Goal: Task Accomplishment & Management: Complete application form

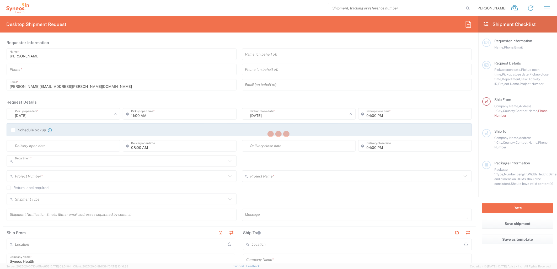
type input "8530"
type input "[GEOGRAPHIC_DATA]"
type input "United Kingdom"
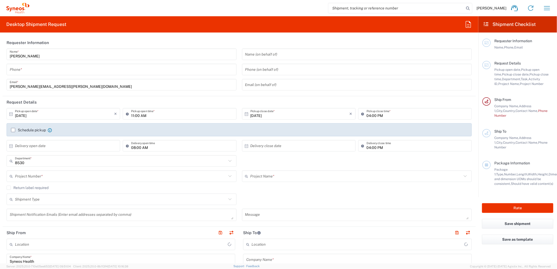
type input "Syneos Health UK Limited"
click at [41, 69] on input "tel" at bounding box center [122, 69] width 224 height 9
paste input "+ 441276713043"
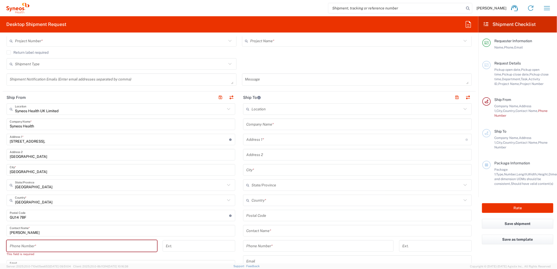
scroll to position [145, 0]
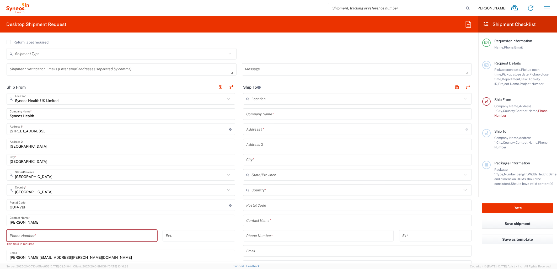
type input "+ 441276713043"
click at [93, 234] on input "tel" at bounding box center [82, 235] width 144 height 9
paste input "+ 441276713043"
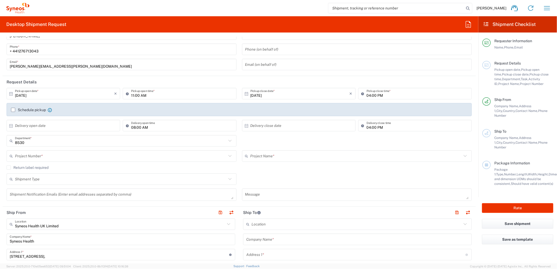
scroll to position [29, 0]
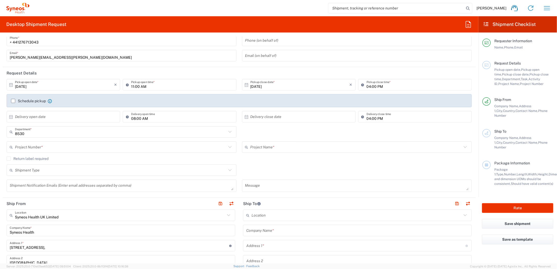
type input "+ 441276713043"
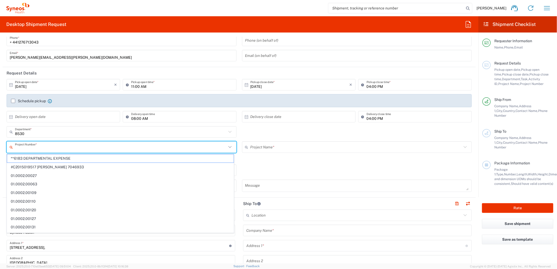
click at [144, 147] on input "text" at bounding box center [121, 147] width 212 height 9
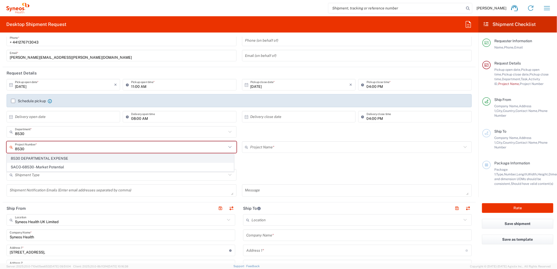
click at [52, 157] on span "8530 DEPARTMENTAL EXPENSE" at bounding box center [120, 158] width 226 height 8
type input "8530 DEPARTMENTAL EXPENSE"
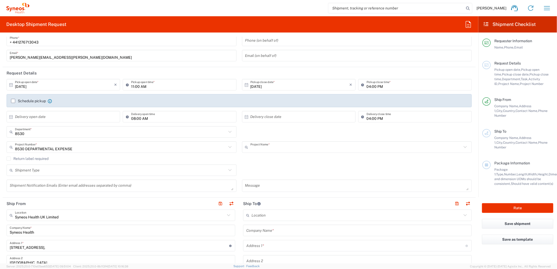
type input "8530 DEPARTMENTAL EXPENSE"
click at [295, 163] on div "Return label required" at bounding box center [239, 160] width 465 height 8
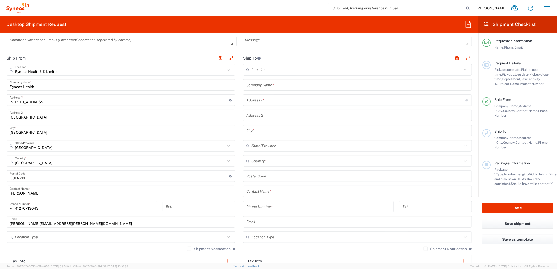
scroll to position [145, 0]
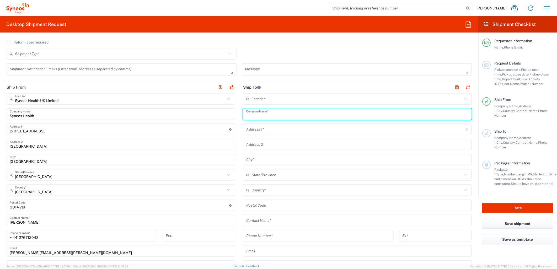
click at [290, 114] on input "text" at bounding box center [357, 114] width 222 height 9
paste input "Citibank, N.A. Lebanon"
type input "Citibank, N.A. Lebanon"
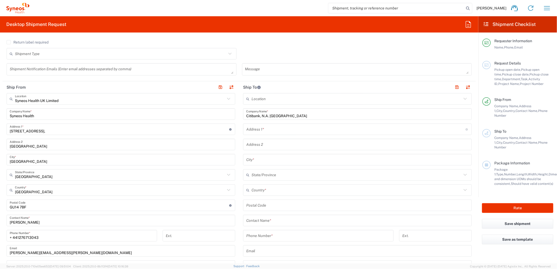
drag, startPoint x: 260, startPoint y: 127, endPoint x: 245, endPoint y: 144, distance: 22.9
click at [260, 127] on input "text" at bounding box center [355, 129] width 219 height 9
paste input "Berytus Parks, Block A – 3rd Floor"
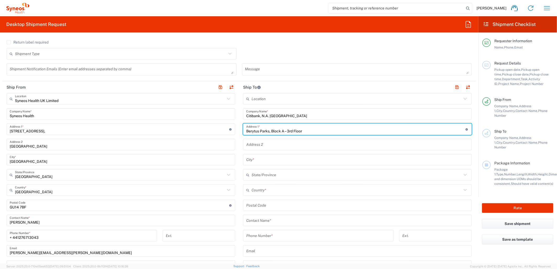
type input "Berytus Parks, Block A – 3rd Floor"
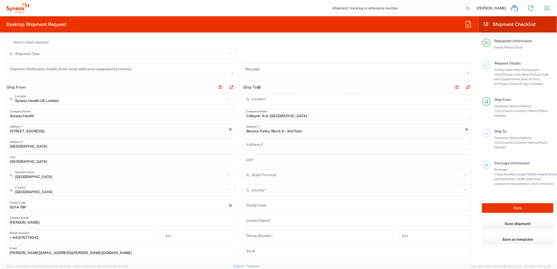
click at [334, 58] on div "Shipment Type Batch Regular" at bounding box center [239, 55] width 471 height 15
click at [264, 145] on input "text" at bounding box center [357, 144] width 222 height 9
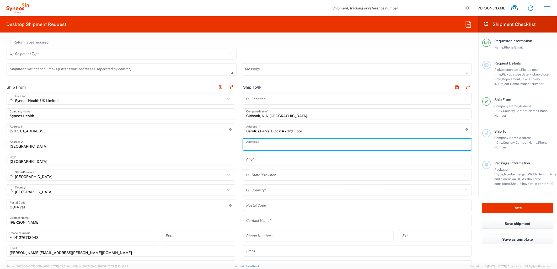
paste input "Park Avenue, Beirut Central District"
type input "Park Avenue, Beirut Central District"
click at [338, 55] on div "Shipment Type Batch Regular" at bounding box center [239, 55] width 471 height 15
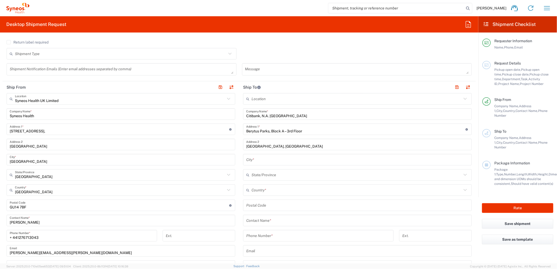
click at [261, 161] on input "text" at bounding box center [357, 159] width 222 height 9
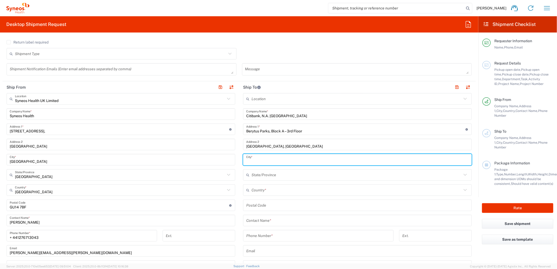
paste input "Beirut"
type input "Beirut"
click at [359, 42] on agx-checkbox-control "Return label required" at bounding box center [239, 42] width 465 height 4
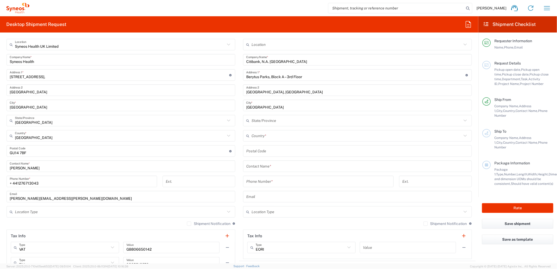
scroll to position [204, 0]
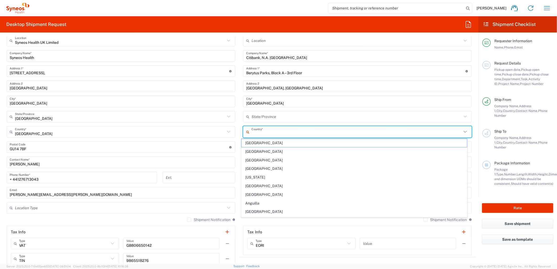
click at [287, 134] on input "text" at bounding box center [356, 131] width 210 height 9
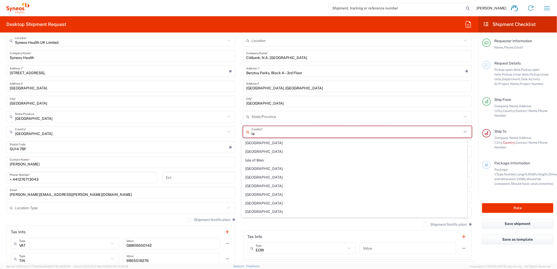
type input "l"
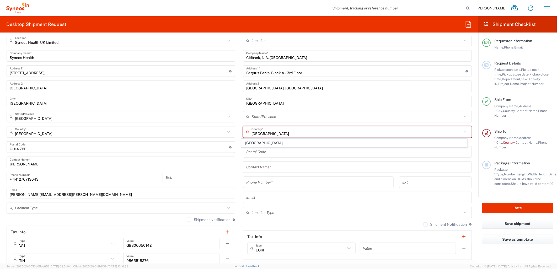
type input "Lebanon"
click at [339, 40] on input "text" at bounding box center [356, 40] width 210 height 9
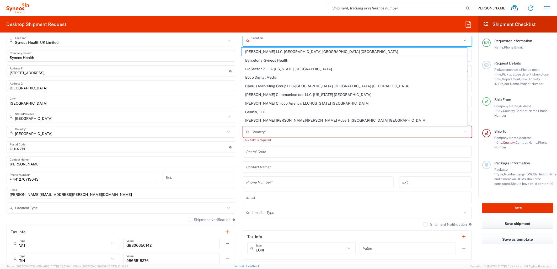
click at [280, 131] on input "text" at bounding box center [356, 131] width 210 height 9
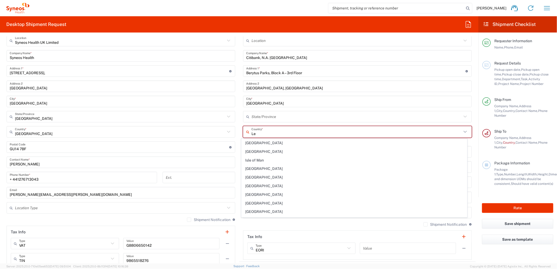
drag, startPoint x: 250, startPoint y: 168, endPoint x: 253, endPoint y: 170, distance: 3.6
click at [250, 169] on span "Lebanon" at bounding box center [353, 169] width 225 height 8
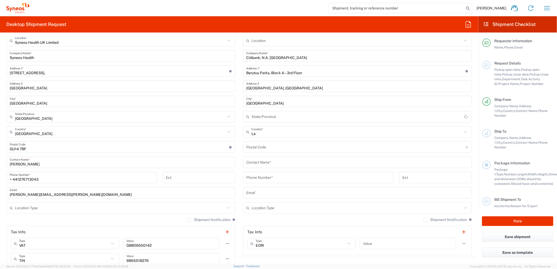
type input "Lebanon"
type input "Sender/Shipper"
type input "Delivery Duty Paid"
click at [305, 161] on input "text" at bounding box center [357, 162] width 222 height 9
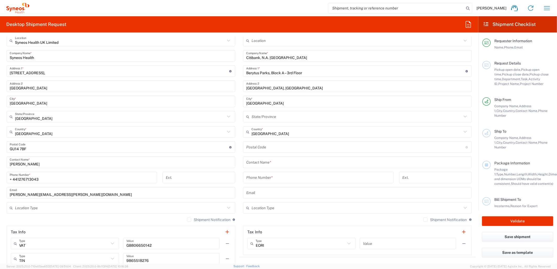
paste input "Karim Osman"
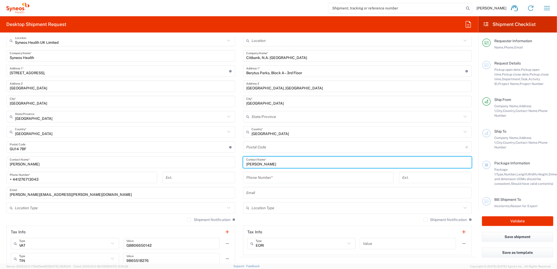
type input "Karim Osman"
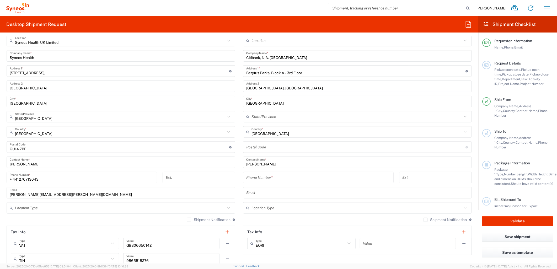
click at [338, 179] on input "tel" at bounding box center [318, 177] width 144 height 9
paste input "+9611962431"
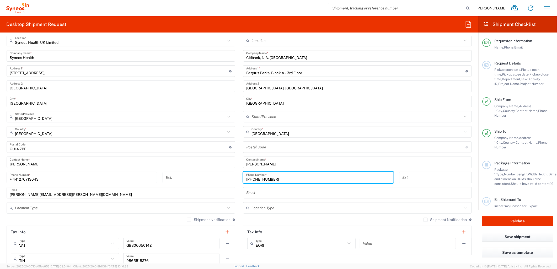
type input "+9611962431"
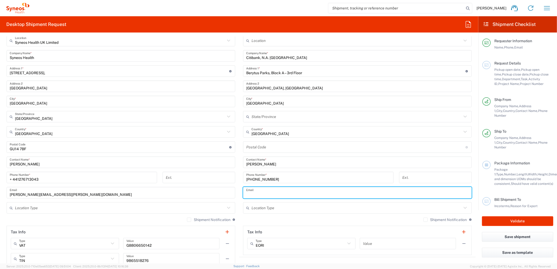
click at [261, 193] on input "text" at bounding box center [357, 192] width 222 height 9
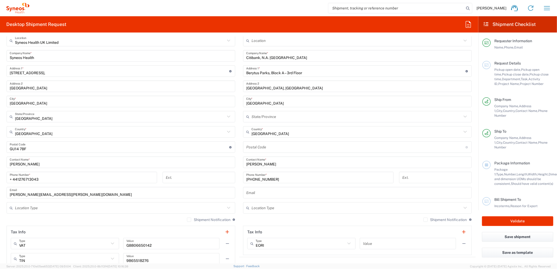
click at [392, 172] on div "+9611962431 Phone Number *" at bounding box center [318, 179] width 156 height 15
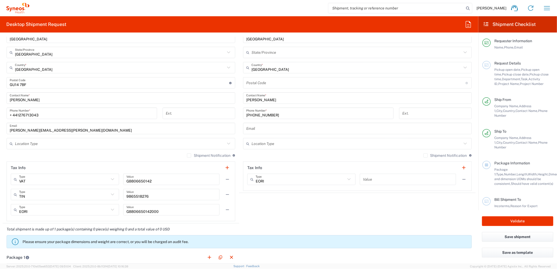
scroll to position [291, 0]
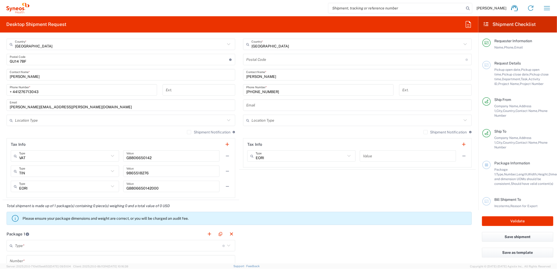
click at [296, 121] on input "text" at bounding box center [356, 120] width 210 height 9
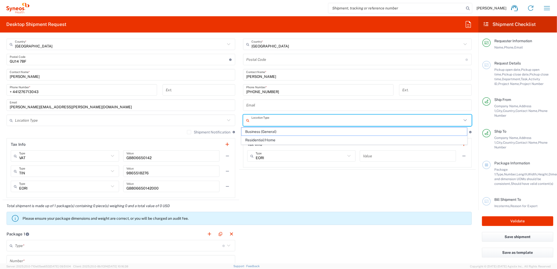
click at [290, 140] on span "Residential/Home" at bounding box center [353, 140] width 225 height 8
type input "Residential/Home"
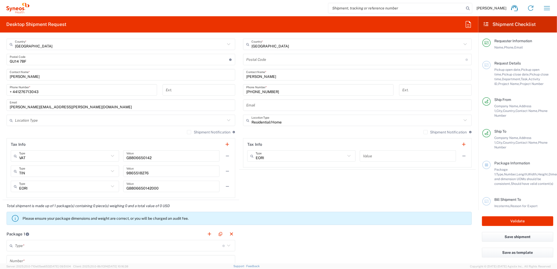
click at [299, 190] on agx-shipment-stop-widget "Ship To Location Addison Whitney LLC-Morrisvile NC US Barcelona-Syneos Health B…" at bounding box center [357, 68] width 236 height 264
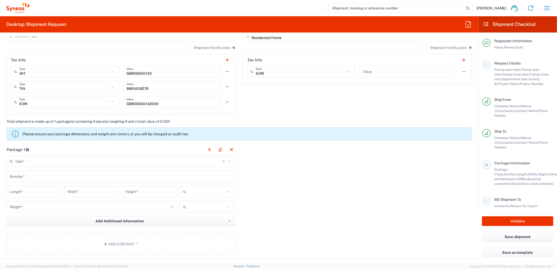
scroll to position [408, 0]
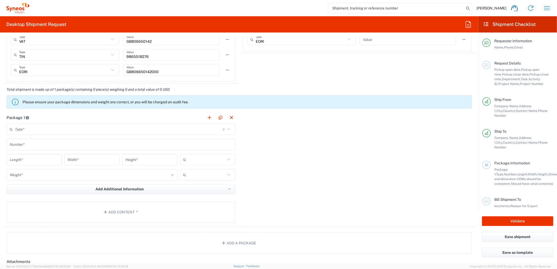
click at [182, 130] on input "text" at bounding box center [118, 129] width 207 height 9
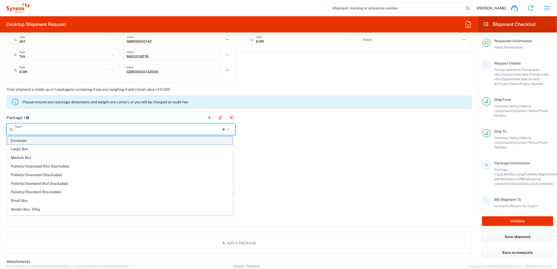
click at [79, 142] on span "Envelope" at bounding box center [119, 141] width 225 height 8
type input "Envelope"
type input "1"
type input "9.5"
type input "12.5"
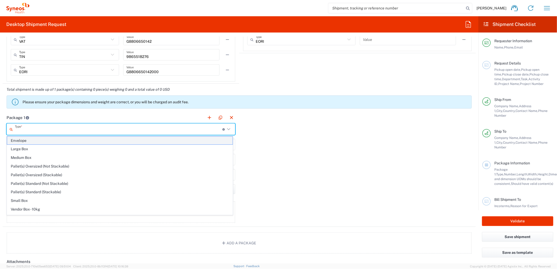
type input "0.25"
type input "in"
type input "0.45"
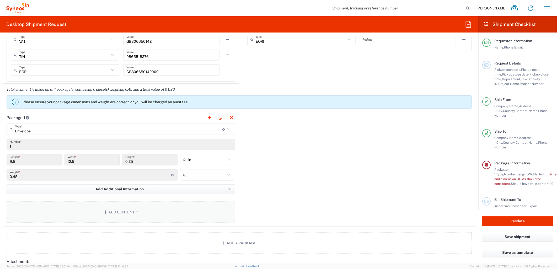
click at [122, 210] on button "Add Content *" at bounding box center [121, 211] width 229 height 21
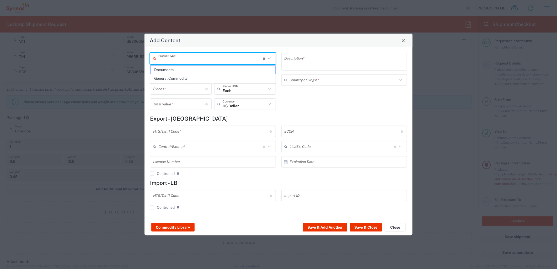
click at [217, 58] on input "text" at bounding box center [210, 58] width 104 height 9
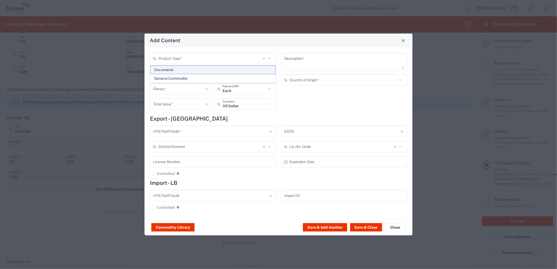
click at [182, 69] on span "Documents" at bounding box center [212, 70] width 125 height 8
type input "Documents"
type input "1"
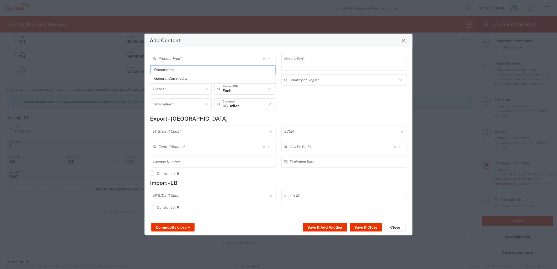
type textarea "Documents"
type input "United Kingdom"
type input "0000.00.0000"
click at [375, 226] on button "Save & Close" at bounding box center [366, 227] width 32 height 8
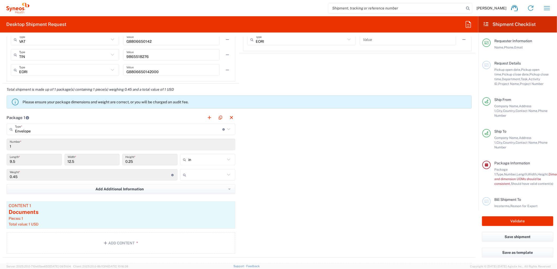
click at [39, 148] on input "1" at bounding box center [121, 144] width 222 height 9
click at [37, 161] on input "9.5" at bounding box center [34, 159] width 49 height 9
click at [510, 220] on button "Validate" at bounding box center [517, 221] width 71 height 10
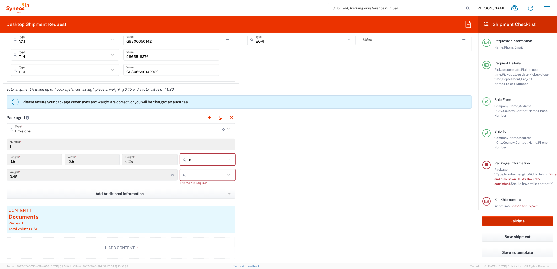
type input "8530 DEPARTMENTAL EXPENSE"
click at [201, 157] on input "text" at bounding box center [206, 159] width 37 height 8
click at [188, 170] on span "in" at bounding box center [205, 171] width 53 height 8
click at [197, 156] on input "text" at bounding box center [206, 159] width 37 height 8
click at [187, 172] on span "cm" at bounding box center [205, 171] width 53 height 8
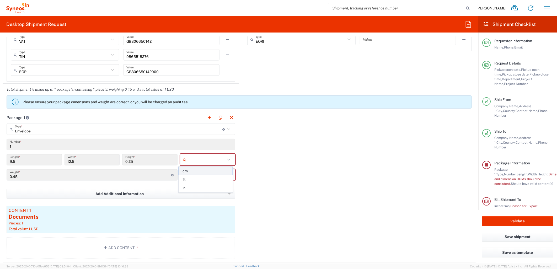
type input "24.13"
type input "31.75"
type input "0.64"
type input "cm"
click at [258, 170] on div "Package 1 Envelope Type * Material used to package goods Envelope Large Box Med…" at bounding box center [239, 187] width 473 height 151
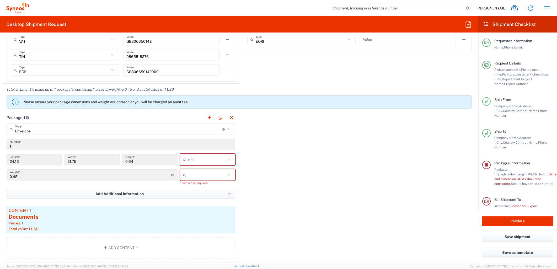
click at [205, 173] on input "text" at bounding box center [206, 175] width 37 height 8
click at [185, 185] on span "kgs" at bounding box center [205, 186] width 53 height 8
type input "kgs"
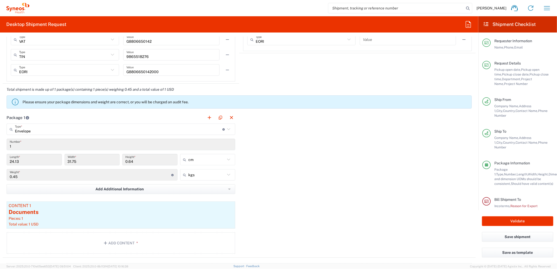
click at [284, 179] on div "Package 1 Envelope Type * Material used to package goods Envelope Large Box Med…" at bounding box center [239, 185] width 473 height 146
click at [443, 209] on div "Package 1 Envelope Type * Material used to package goods Envelope Large Box Med…" at bounding box center [239, 185] width 473 height 146
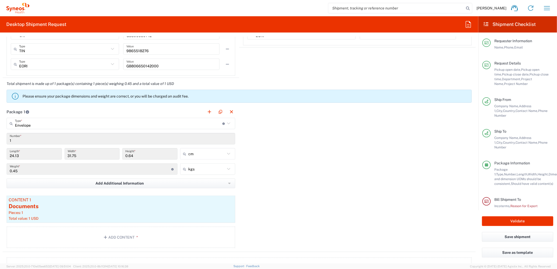
scroll to position [437, 0]
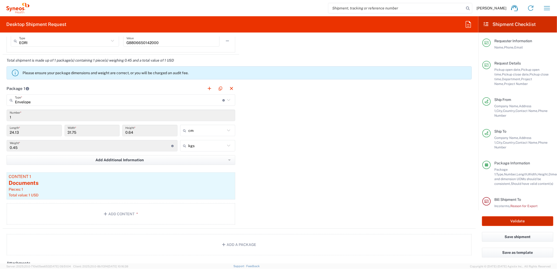
click at [506, 222] on button "Validate" at bounding box center [517, 221] width 71 height 10
click at [126, 192] on article "Content 1 Documents Pieces: 1 Total value: 1 USD" at bounding box center [121, 185] width 229 height 27
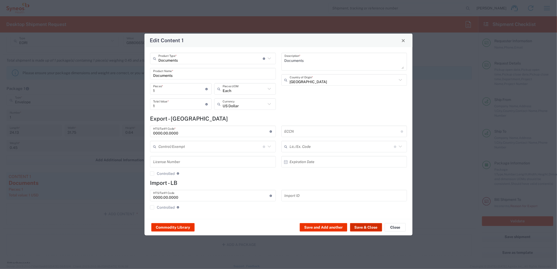
click at [358, 227] on button "Save & Close" at bounding box center [366, 227] width 32 height 8
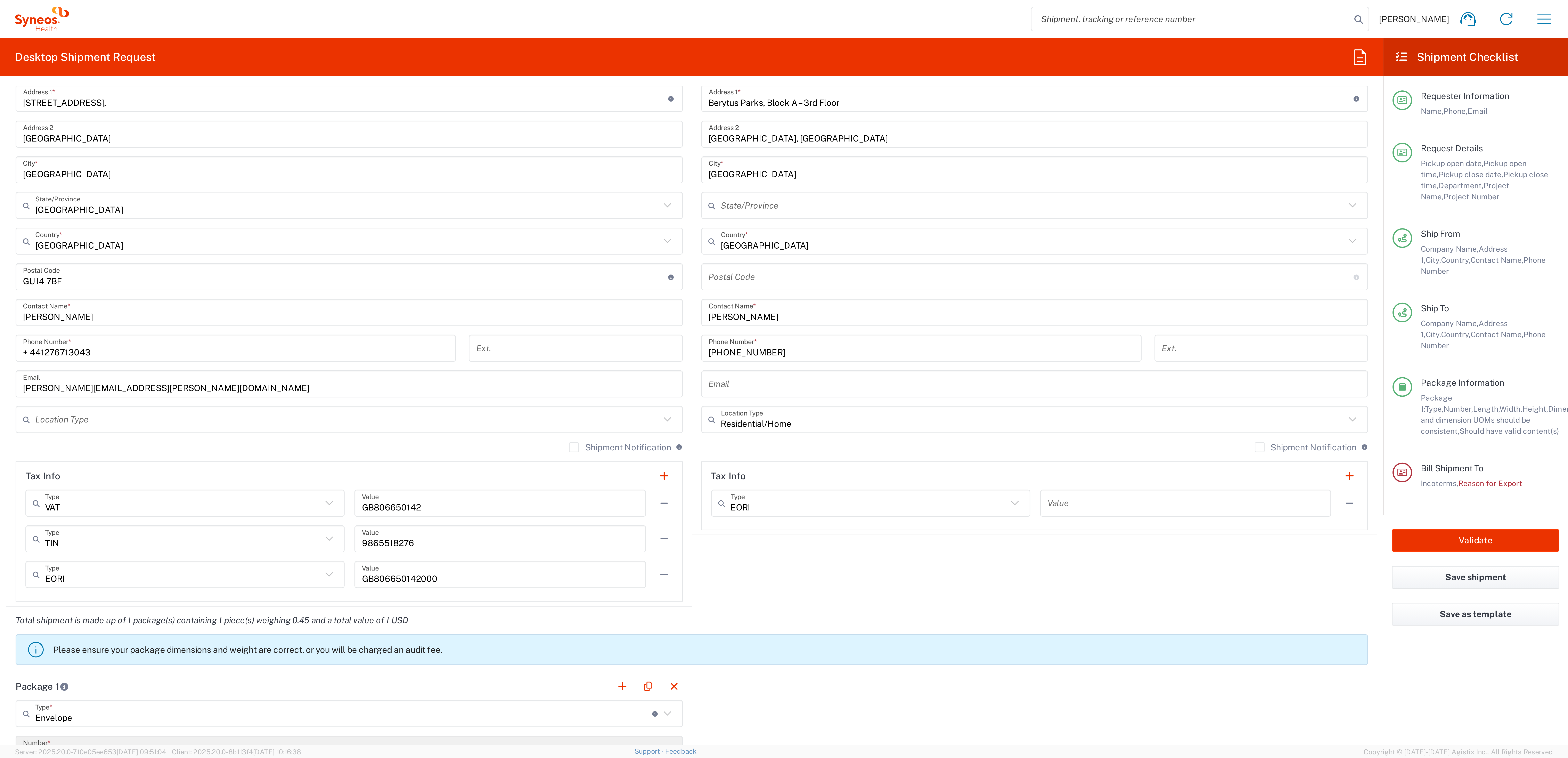
scroll to position [182, 0]
click at [265, 193] on agx-shipment-stop-widget "Ship To Location Addison Whitney LLC-Morrisvile NC US Barcelona-Syneos Health B…" at bounding box center [345, 99] width 228 height 207
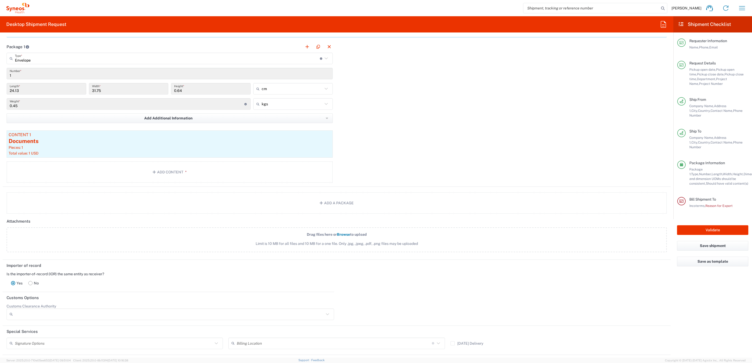
scroll to position [550, 0]
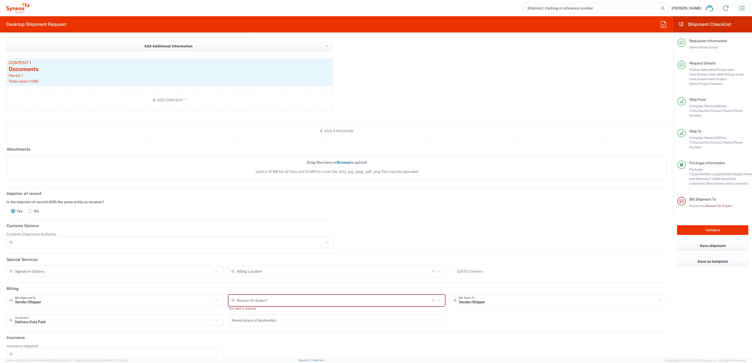
click at [344, 269] on input "text" at bounding box center [334, 300] width 195 height 9
click at [253, 269] on span "Personal Effects" at bounding box center [333, 331] width 213 height 8
type input "Personal Effects"
click at [556, 222] on header "Customs Options" at bounding box center [337, 226] width 668 height 12
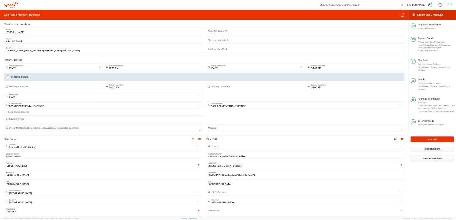
scroll to position [0, 0]
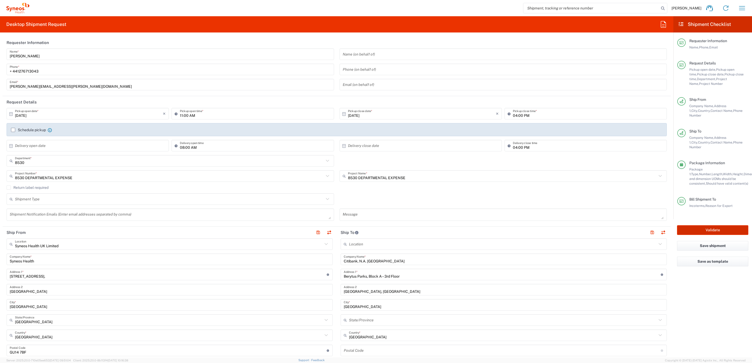
click at [556, 225] on button "Validate" at bounding box center [712, 230] width 71 height 10
